Goal: Task Accomplishment & Management: Complete application form

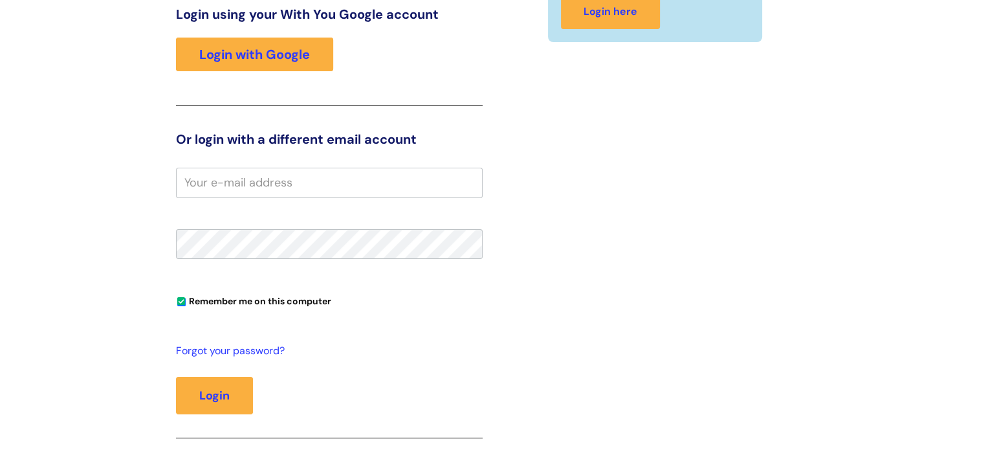
scroll to position [194, 0]
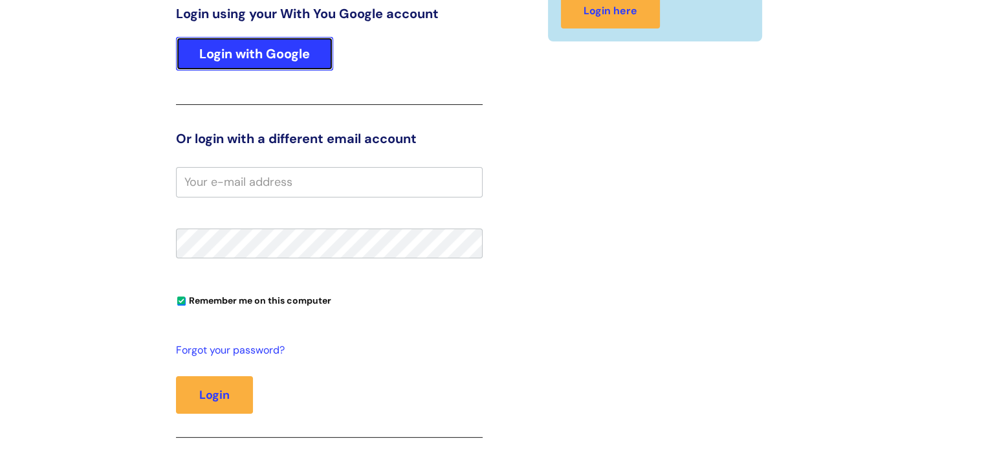
click at [298, 51] on link "Login with Google" at bounding box center [254, 54] width 157 height 34
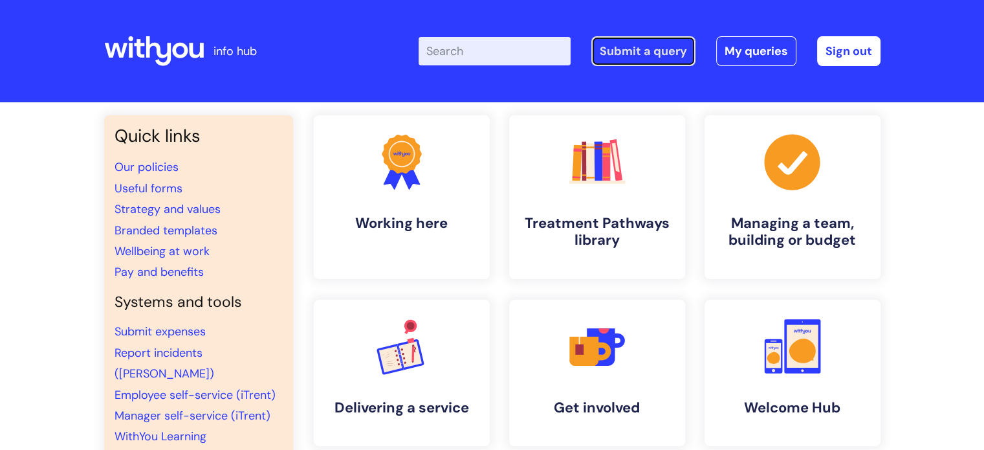
click at [617, 56] on link "Submit a query" at bounding box center [644, 51] width 104 height 30
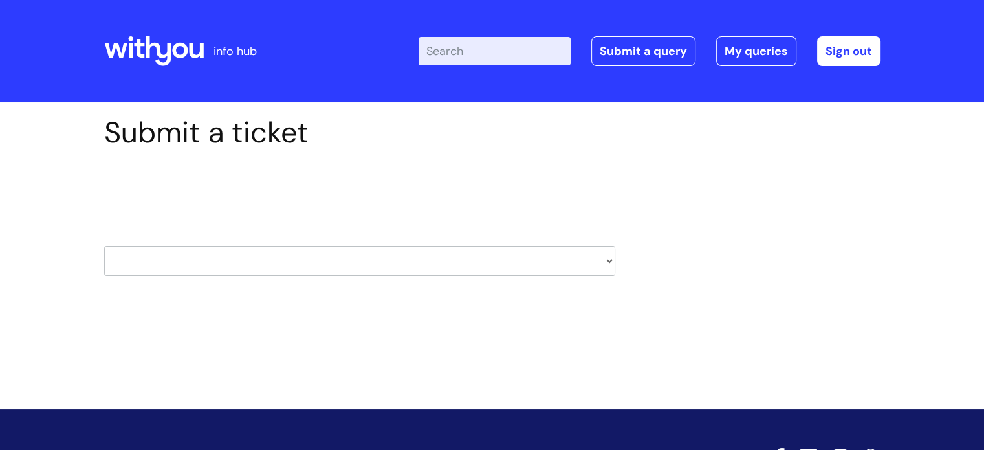
click at [391, 258] on select "HR / People IT and Support Clinical Drug Alerts Finance Accounts Data Support T…" at bounding box center [359, 261] width 511 height 30
select select "learning_and_development"
click at [104, 246] on select "HR / People IT and Support Clinical Drug Alerts Finance Accounts Data Support T…" at bounding box center [359, 261] width 511 height 30
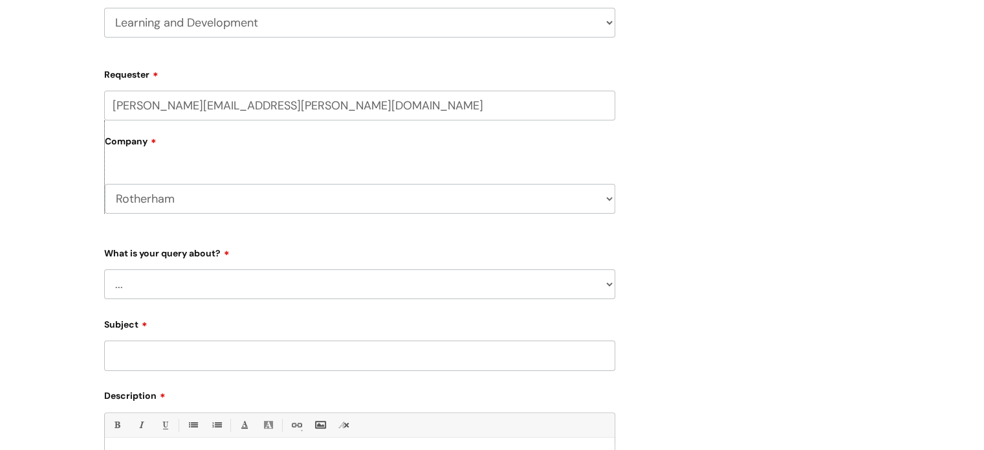
scroll to position [259, 0]
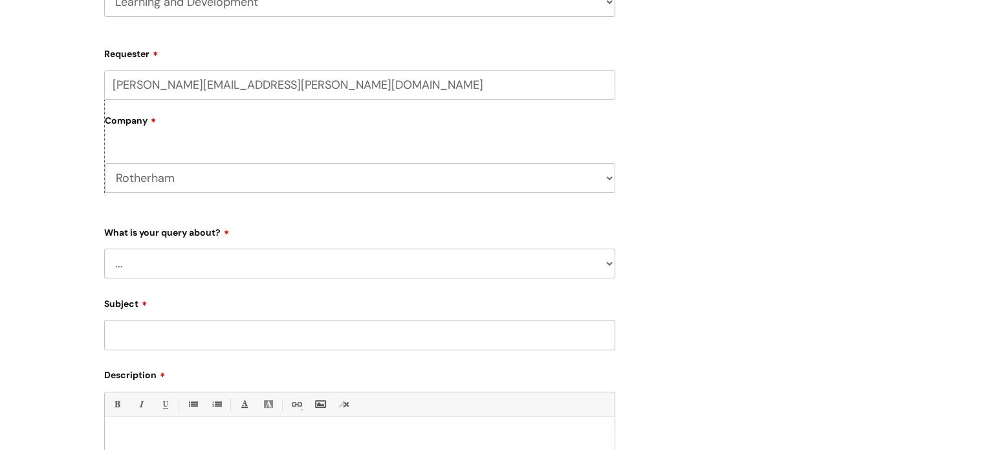
click at [216, 263] on select "... Question about a training course or session booking Ask about apprenticeshi…" at bounding box center [359, 264] width 511 height 30
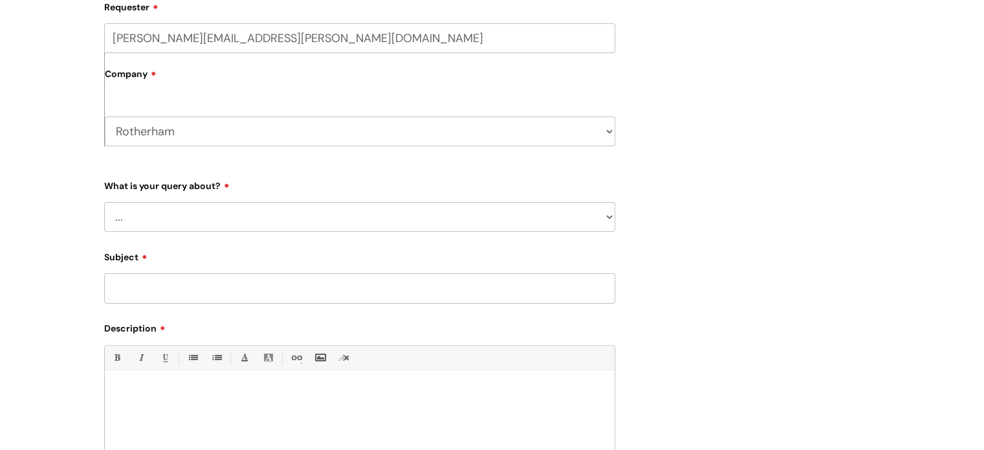
scroll to position [324, 0]
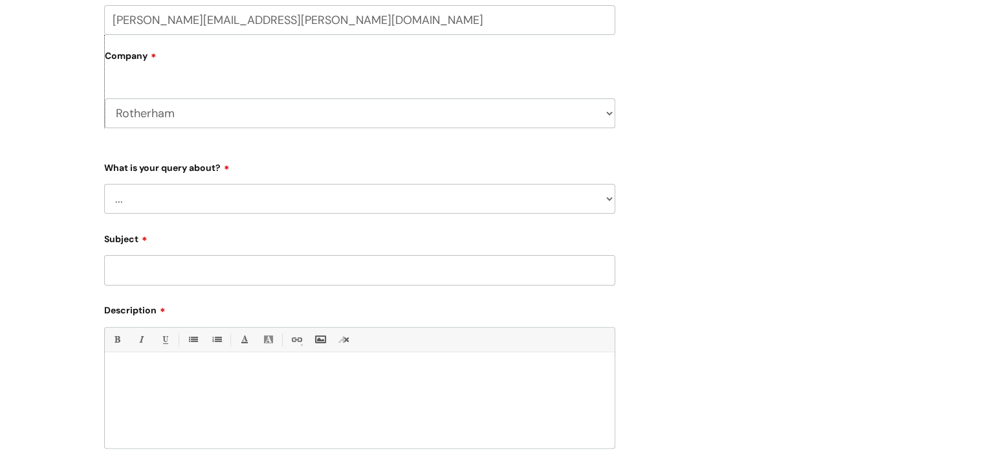
click at [194, 209] on select "... Question about a training course or session booking Ask about apprenticeshi…" at bounding box center [359, 199] width 511 height 30
select select "Can’t log in or access learning"
click at [104, 184] on select "... Question about a training course or session booking Ask about apprenticeshi…" at bounding box center [359, 199] width 511 height 30
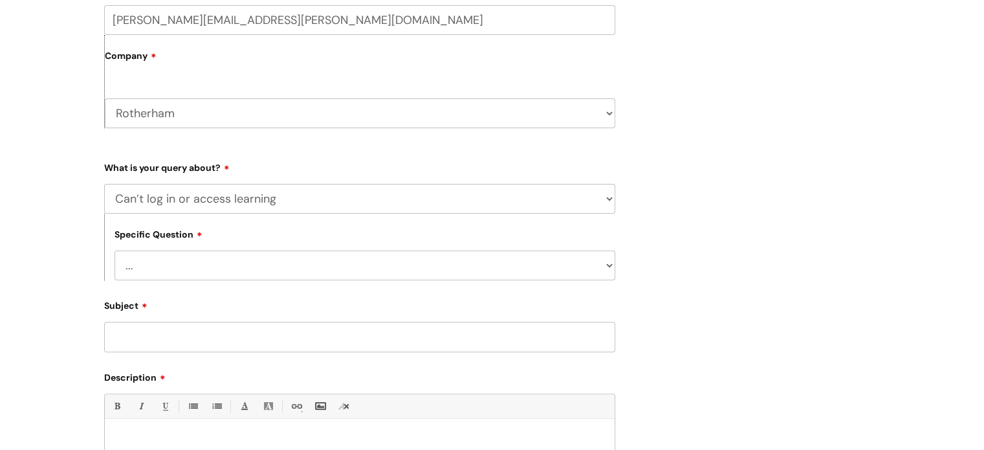
click at [249, 265] on select "... Issue accessing WithYou Learning Issue accessing an internal course Issue a…" at bounding box center [365, 265] width 501 height 30
select select "Issue accessing WithYou Learning"
click at [115, 251] on select "... Issue accessing WithYou Learning Issue accessing an internal course Issue a…" at bounding box center [365, 265] width 501 height 30
click at [233, 337] on input "Subject" at bounding box center [359, 337] width 511 height 30
paste input "Learning access request form for volunteers"
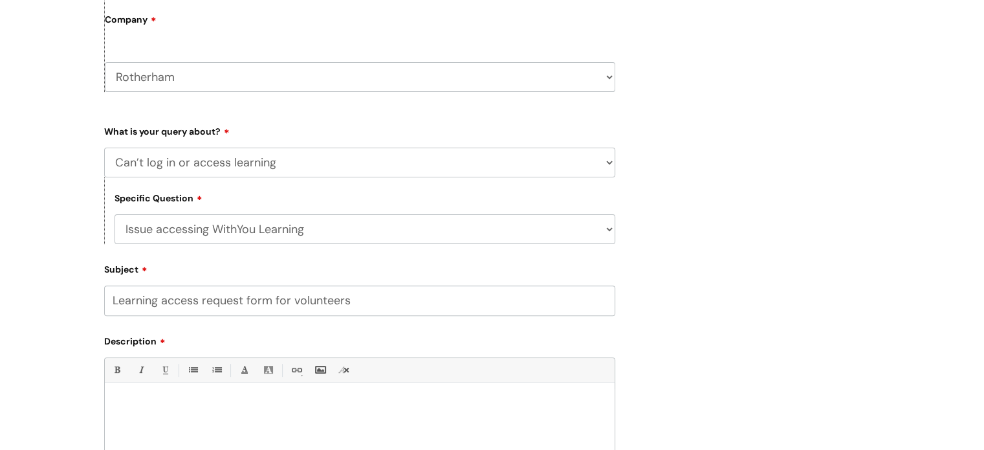
scroll to position [388, 0]
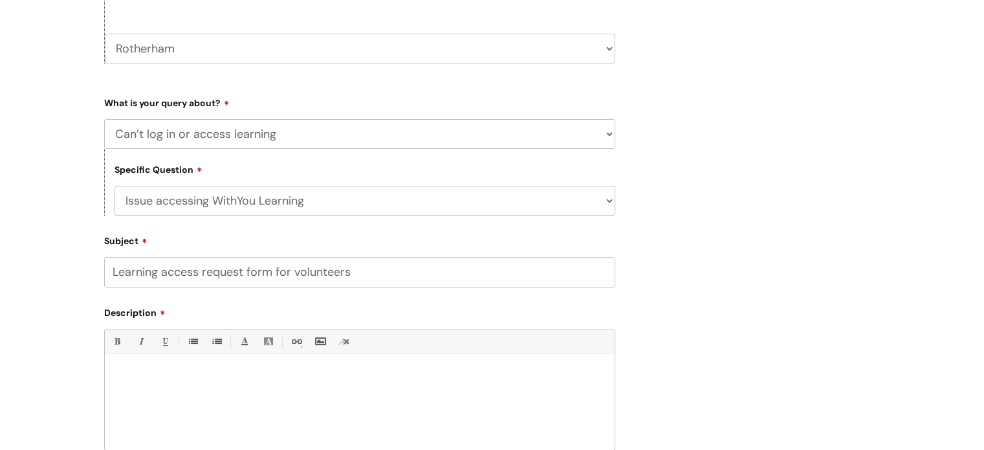
type input "Learning access request form for volunteers"
click at [247, 382] on p at bounding box center [360, 376] width 491 height 12
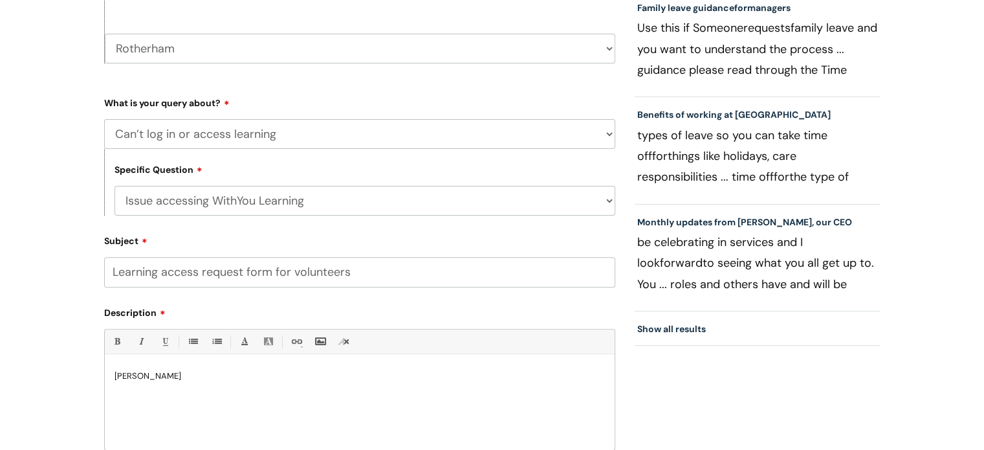
click at [142, 375] on p "Kiran walton" at bounding box center [360, 376] width 491 height 12
click at [219, 377] on p "Kiran Walton" at bounding box center [360, 376] width 491 height 12
click at [311, 202] on select "... Issue accessing WithYou Learning Issue accessing an internal course Issue a…" at bounding box center [365, 201] width 501 height 30
click at [427, 173] on div "Specific Question ... Issue accessing WithYou Learning Issue accessing an inter…" at bounding box center [359, 182] width 511 height 67
drag, startPoint x: 360, startPoint y: 276, endPoint x: 114, endPoint y: 274, distance: 246.0
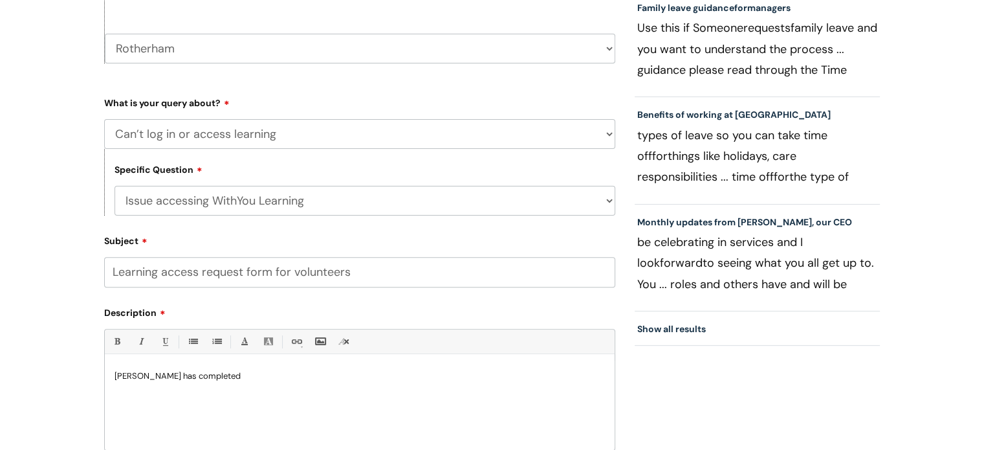
click at [114, 274] on input "Learning access request form for volunteers" at bounding box center [359, 272] width 511 height 30
click at [243, 382] on p "Kiran Walton has completed" at bounding box center [360, 376] width 491 height 12
click at [588, 376] on p "Kiran Walton has completed Learning access request form for volunteers over a w…" at bounding box center [360, 376] width 491 height 12
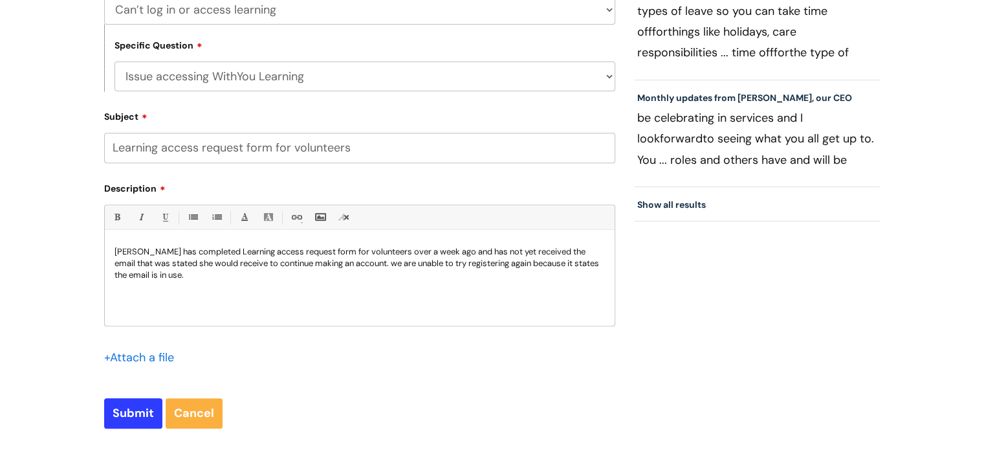
scroll to position [518, 0]
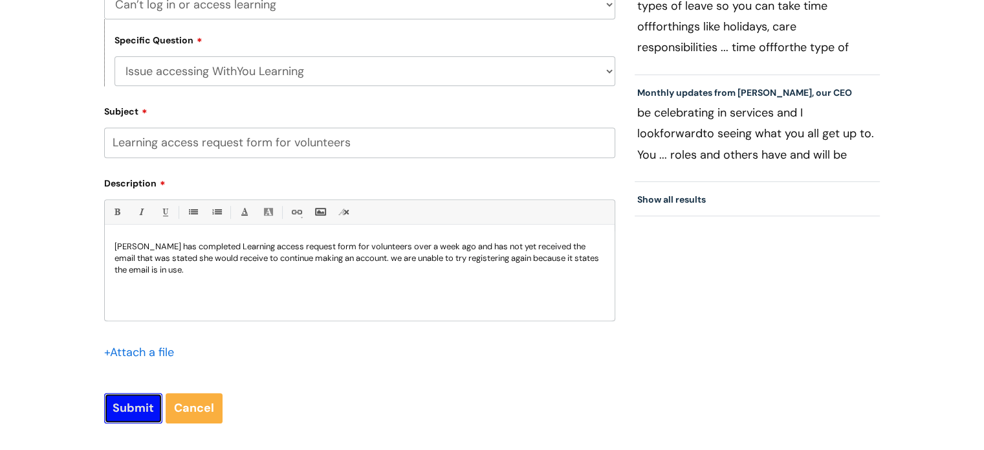
click at [129, 410] on input "Submit" at bounding box center [133, 408] width 58 height 30
type input "Please Wait..."
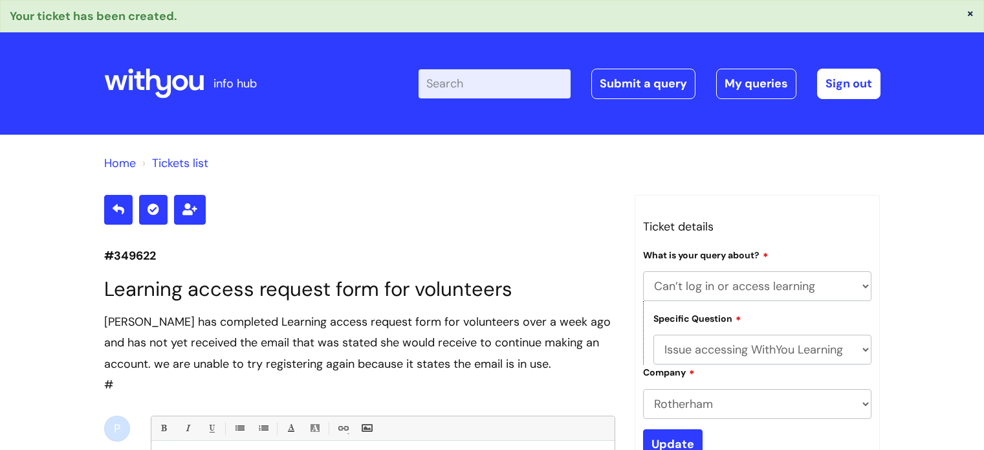
select select "Can’t log in or access learning"
select select "Issue accessing WithYou Learning"
